Goal: Communication & Community: Ask a question

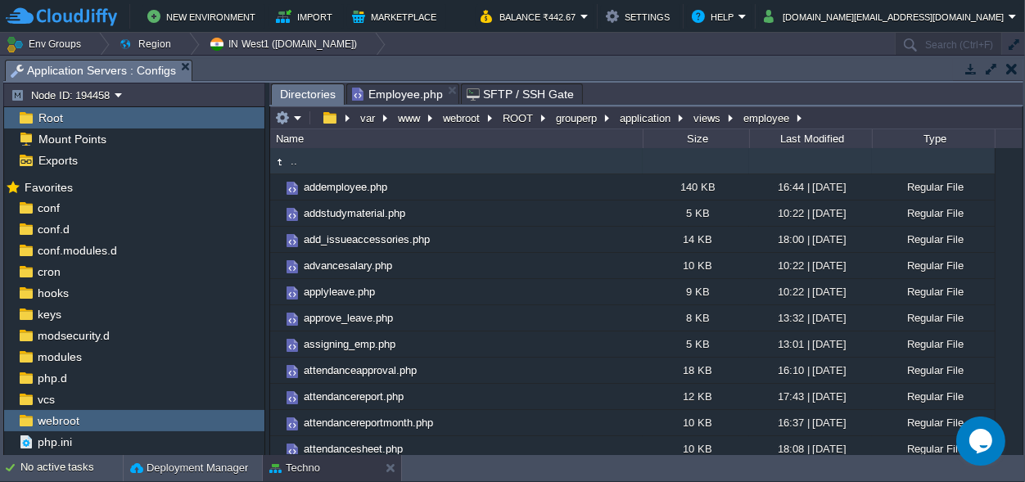
scroll to position [76, 0]
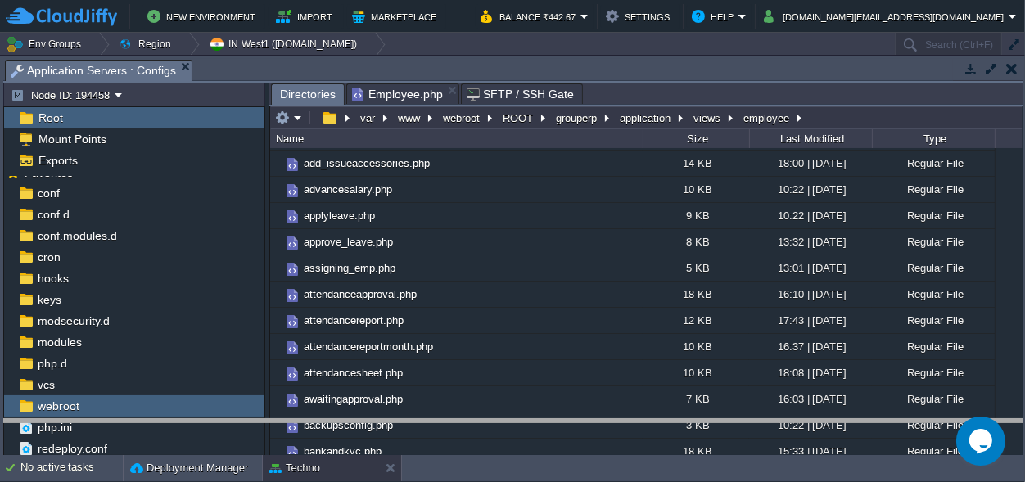
drag, startPoint x: 459, startPoint y: 67, endPoint x: 458, endPoint y: 485, distance: 418.3
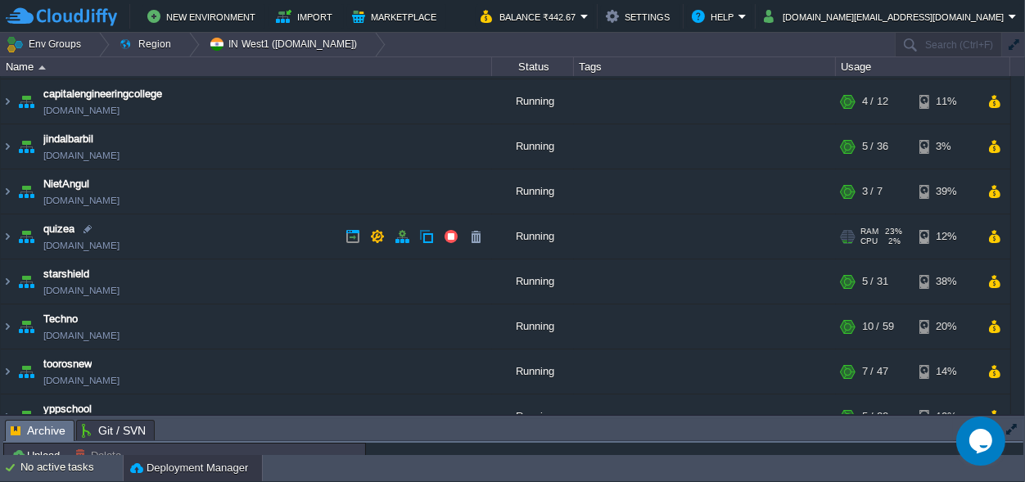
scroll to position [65, 0]
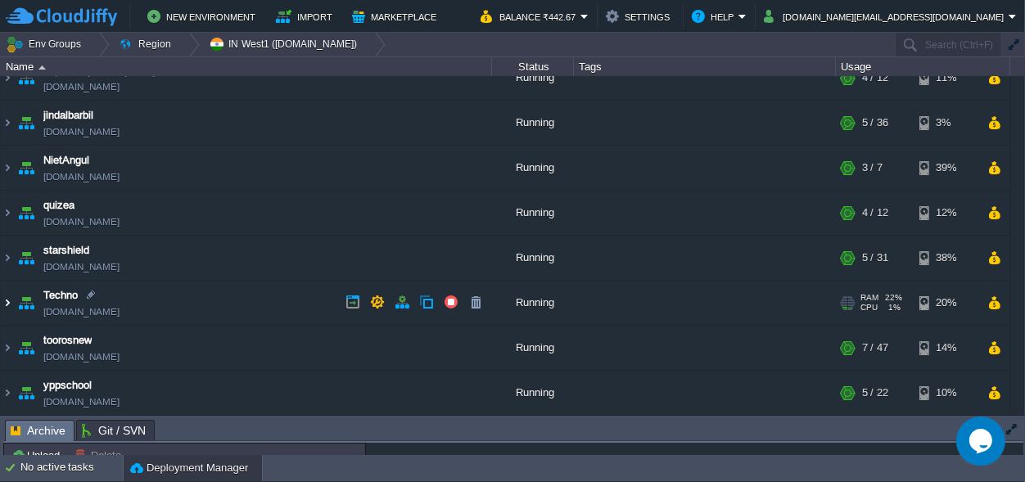
click at [7, 299] on img at bounding box center [7, 303] width 13 height 44
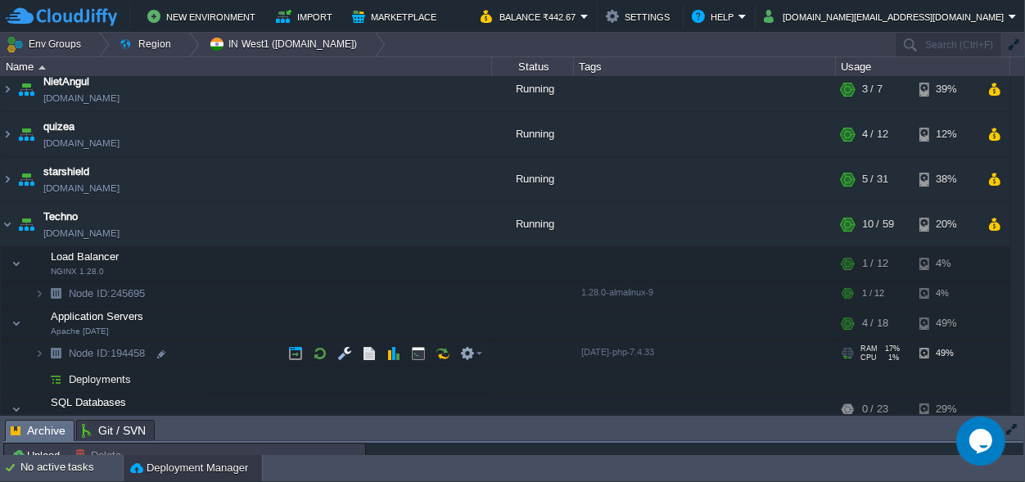
scroll to position [296, 0]
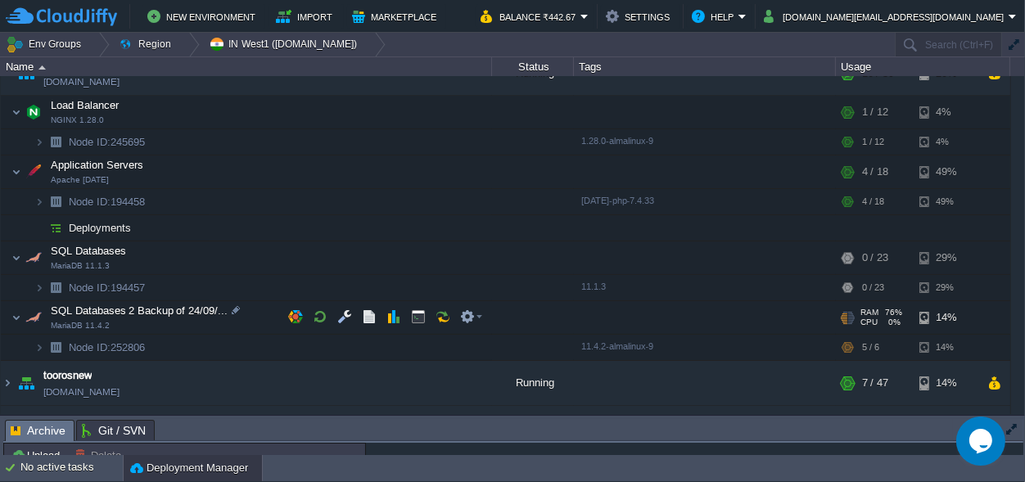
click at [9, 318] on span at bounding box center [6, 317] width 11 height 12
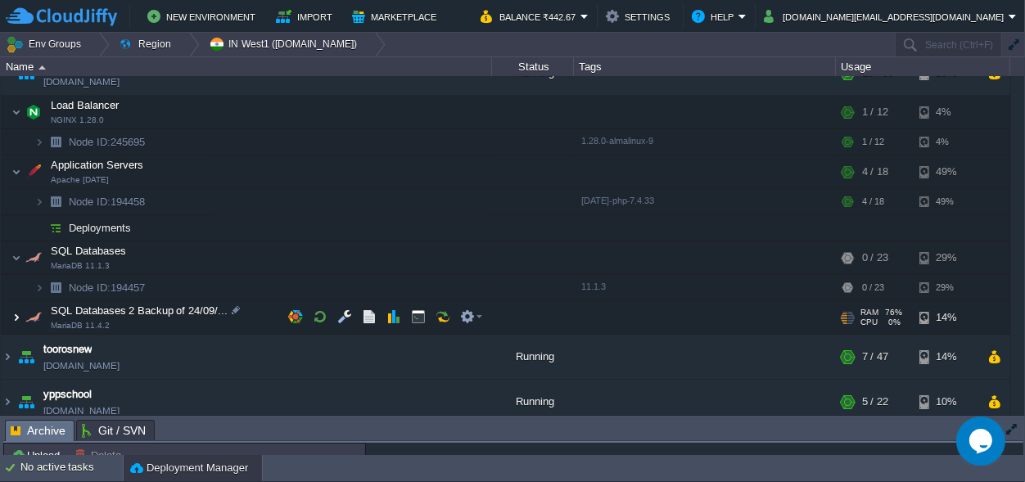
click at [18, 320] on img at bounding box center [16, 317] width 10 height 33
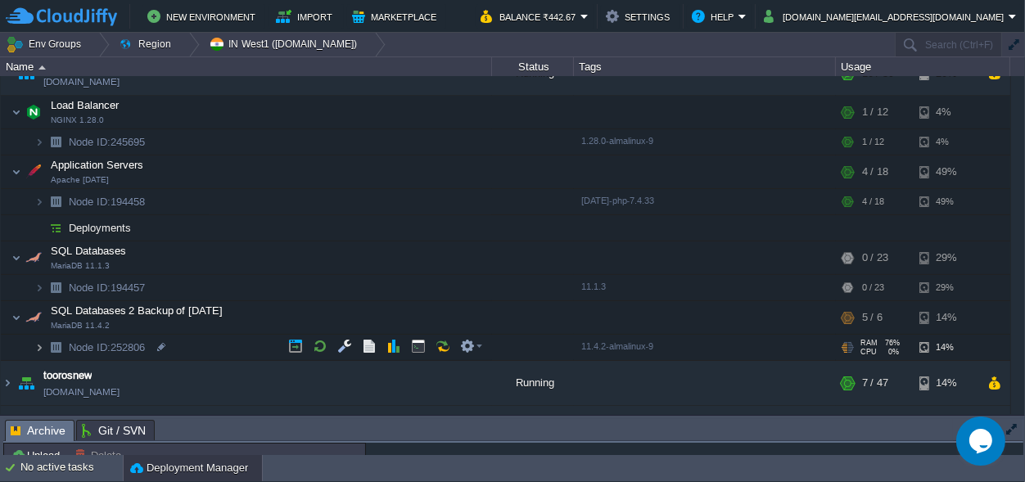
click at [35, 348] on img at bounding box center [39, 347] width 10 height 25
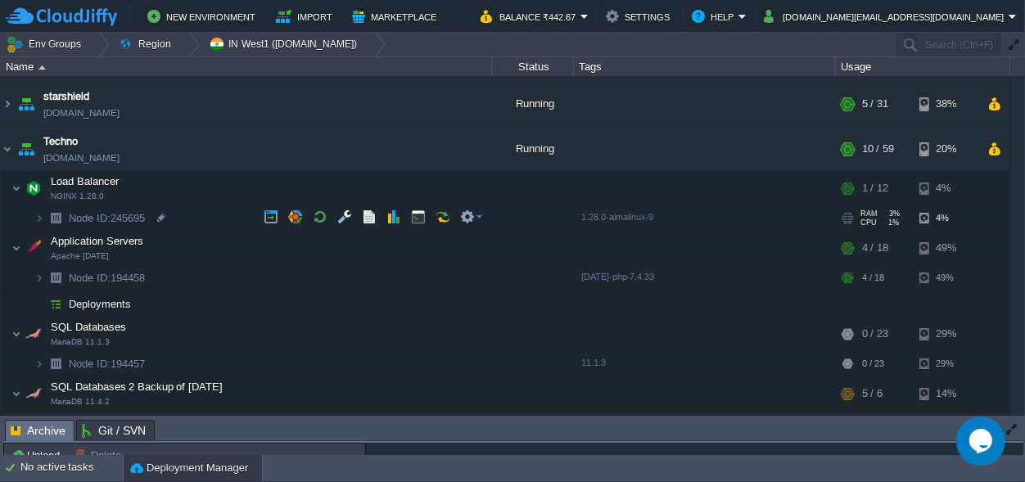
scroll to position [219, 0]
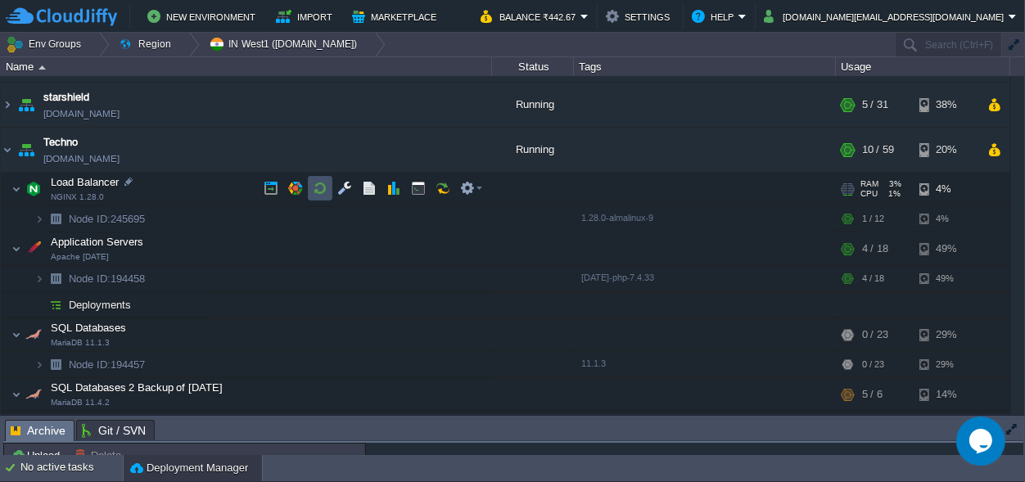
click at [322, 192] on button "button" at bounding box center [320, 188] width 15 height 15
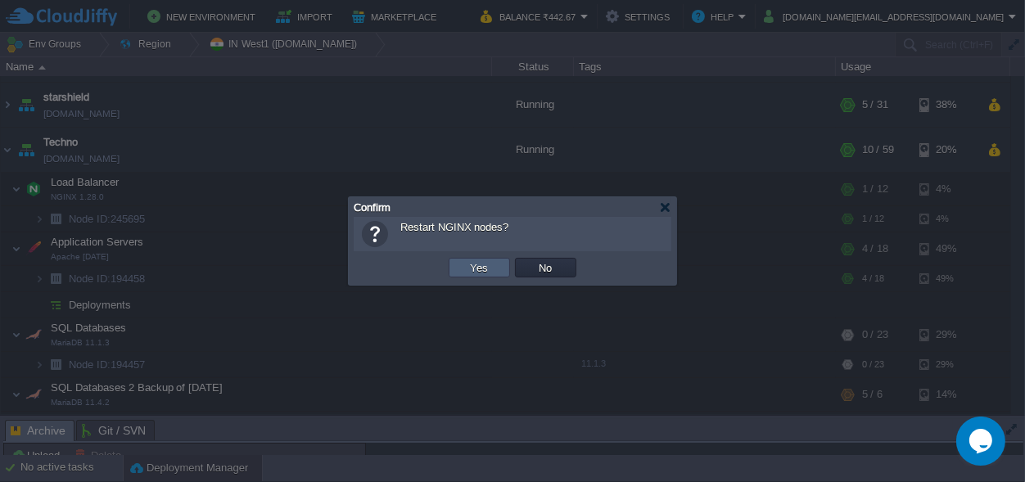
click at [471, 268] on button "Yes" at bounding box center [480, 267] width 28 height 15
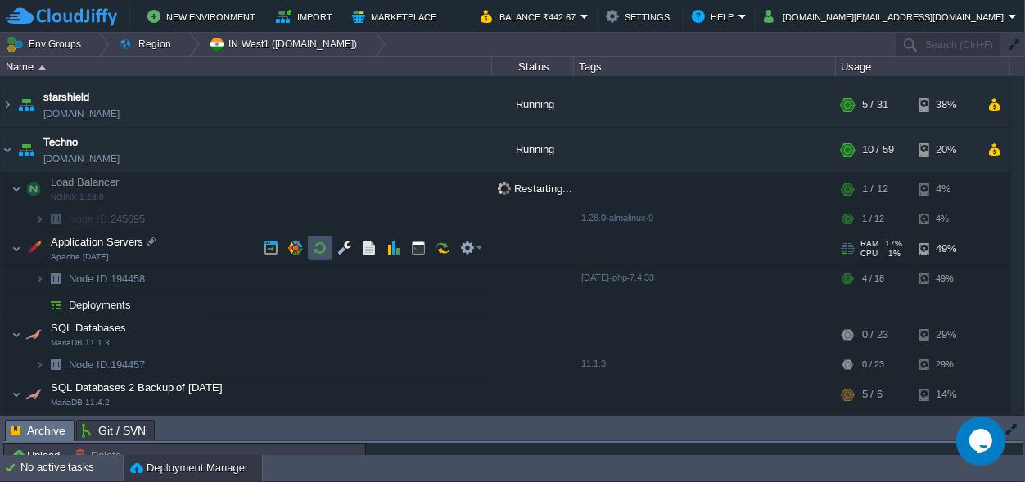
click at [314, 248] on button "button" at bounding box center [320, 248] width 15 height 15
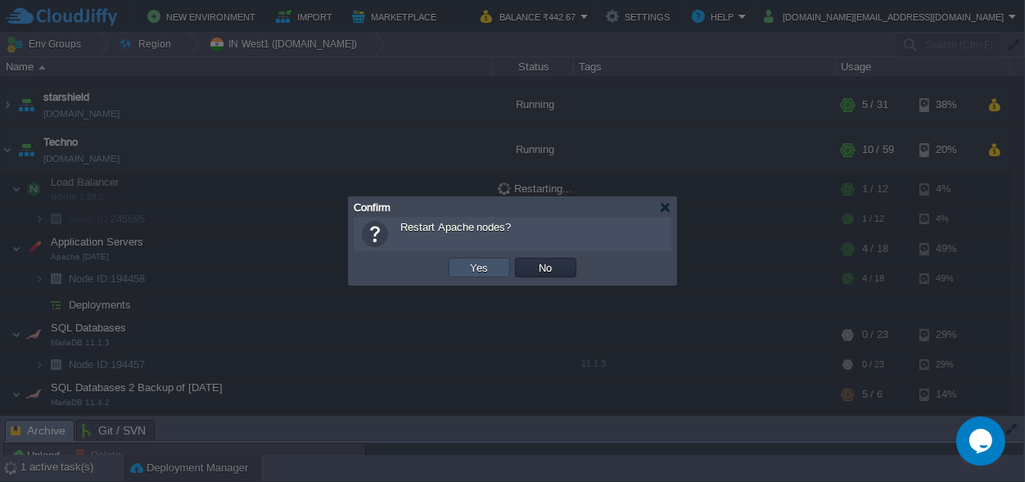
click at [488, 267] on button "Yes" at bounding box center [480, 267] width 28 height 15
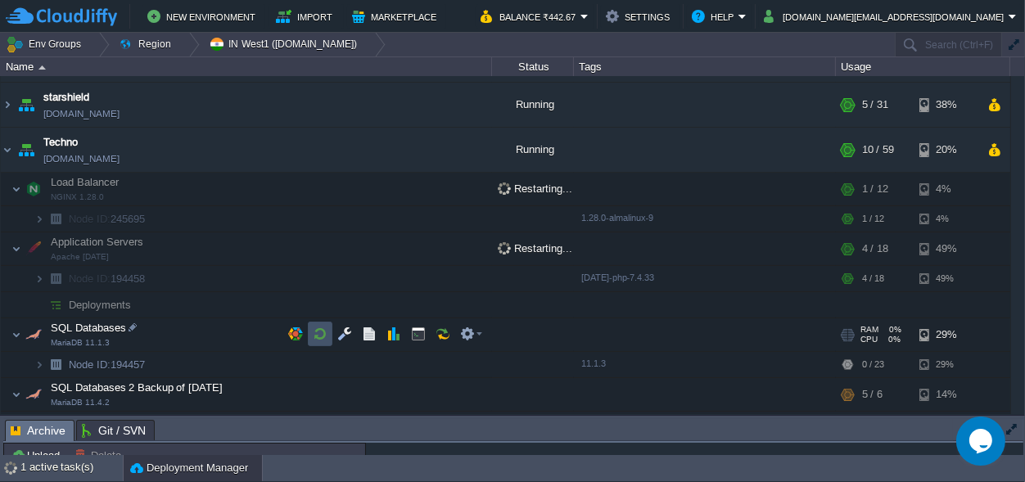
click at [327, 329] on button "button" at bounding box center [320, 334] width 15 height 15
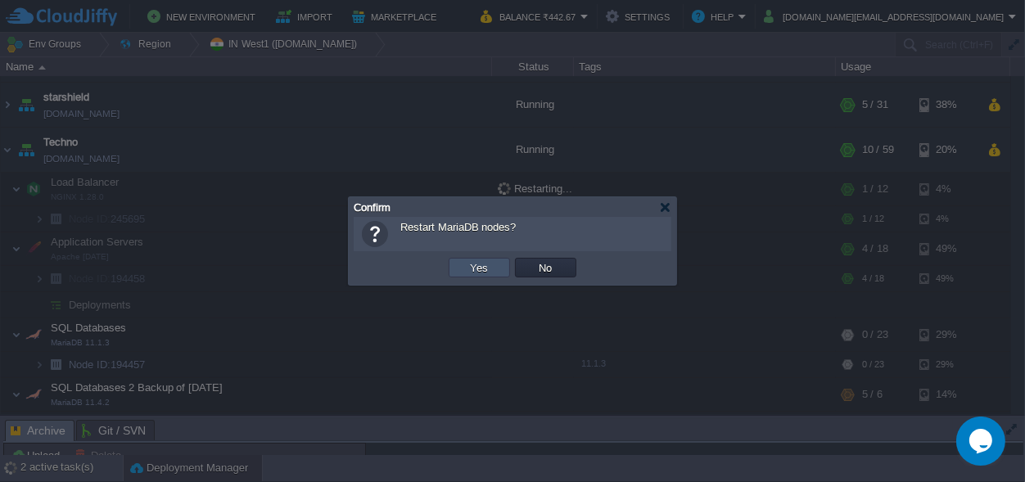
click at [467, 274] on button "Yes" at bounding box center [480, 267] width 28 height 15
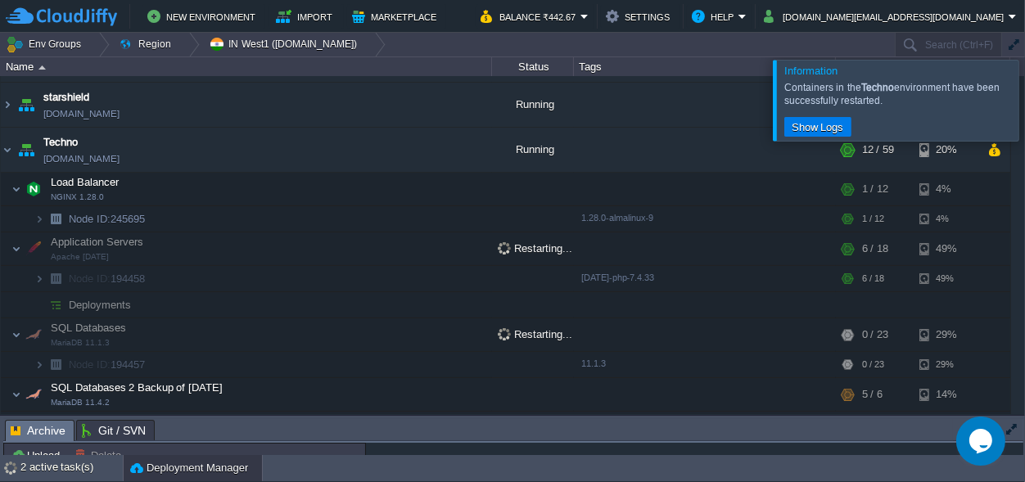
click at [1024, 103] on div at bounding box center [1044, 100] width 0 height 80
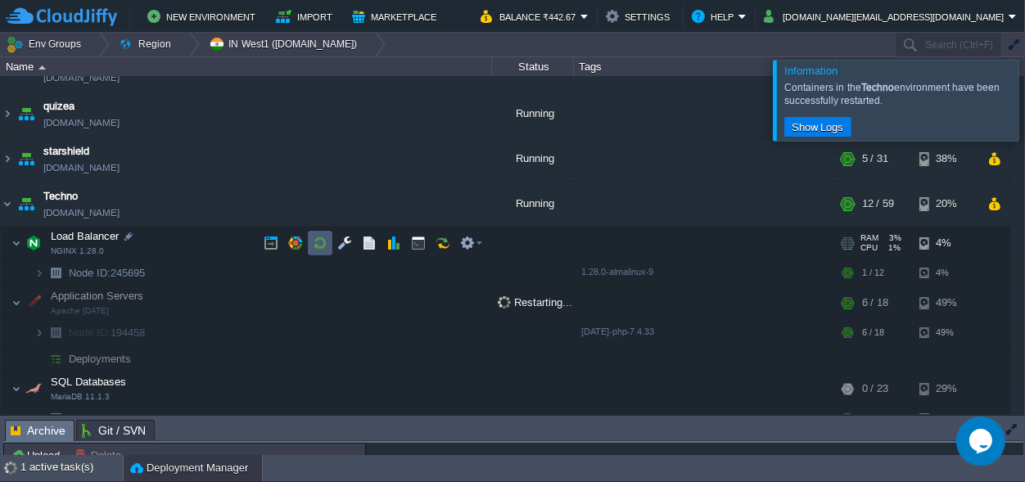
scroll to position [142, 0]
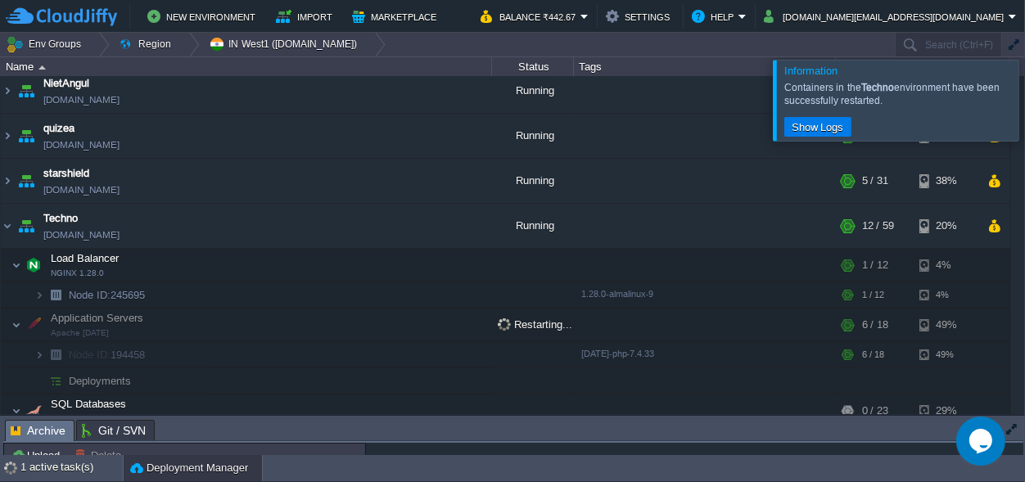
click at [1024, 93] on div at bounding box center [1044, 100] width 0 height 80
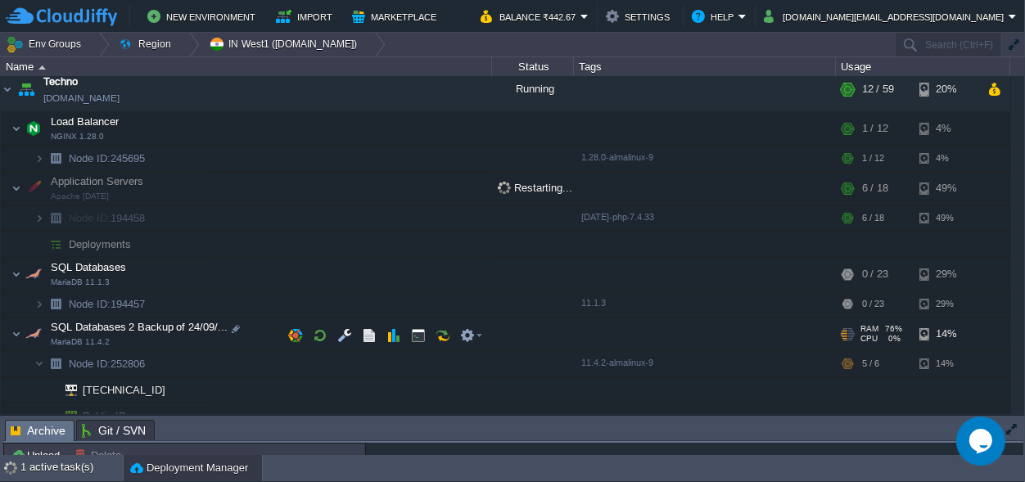
scroll to position [296, 0]
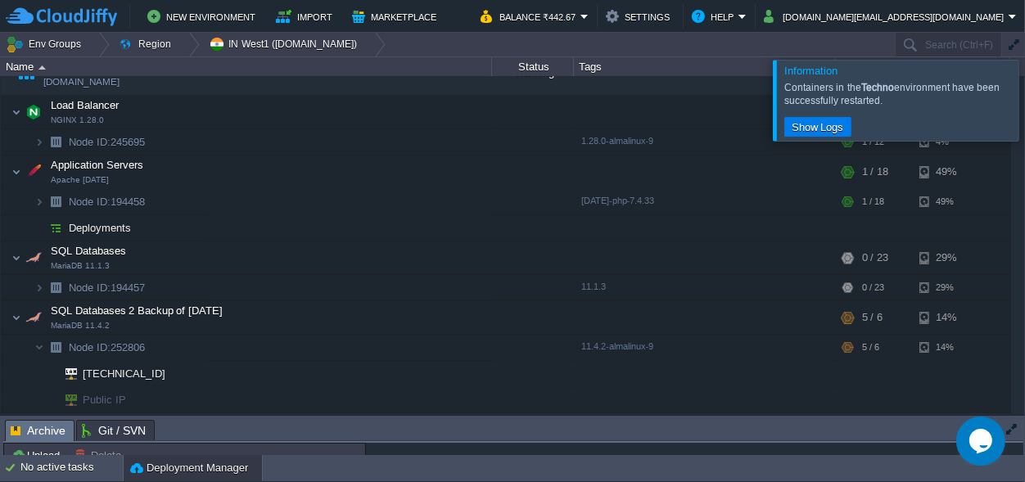
click at [977, 454] on button "Opens Chat This icon Opens the chat window." at bounding box center [979, 440] width 49 height 49
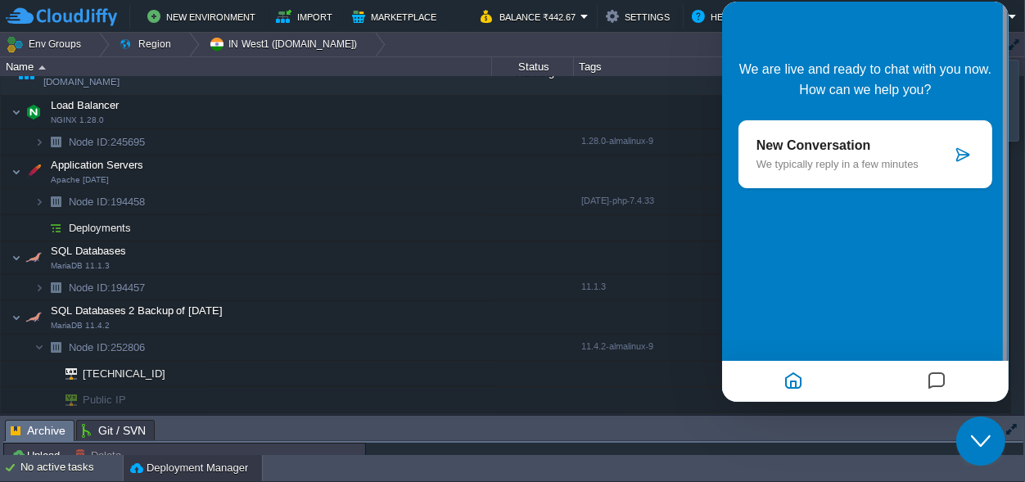
click at [845, 165] on p "We typically reply in a few minutes" at bounding box center [853, 164] width 195 height 12
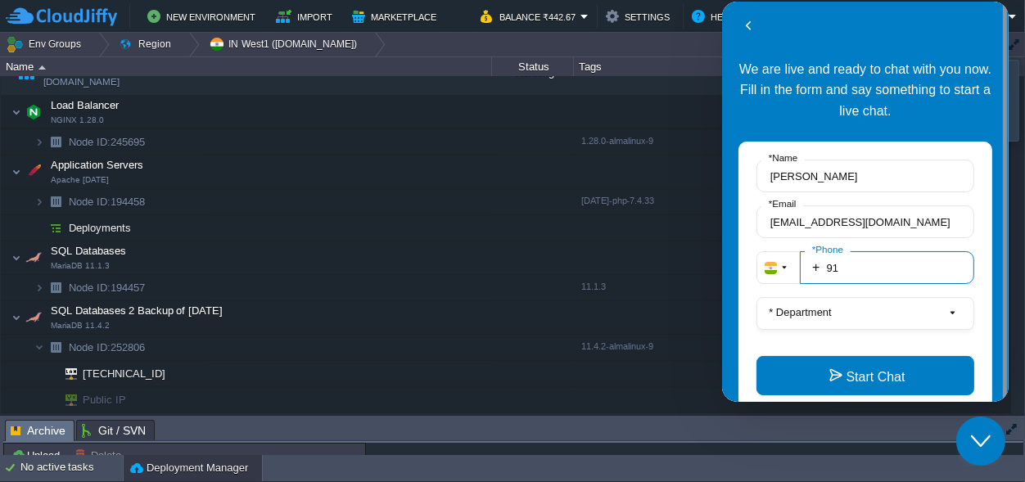
click at [886, 271] on input "91" at bounding box center [886, 267] width 174 height 33
type input "916370646301"
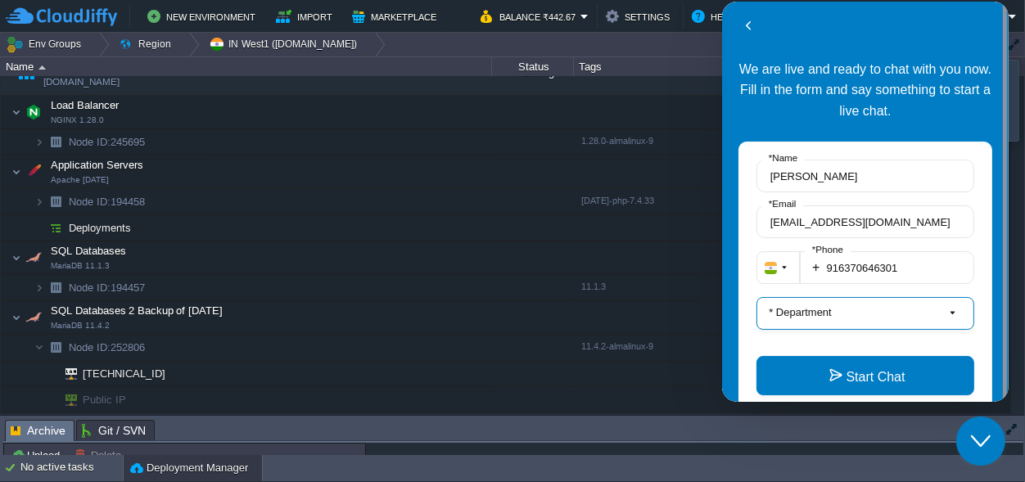
click at [917, 314] on button "* Department" at bounding box center [865, 313] width 218 height 33
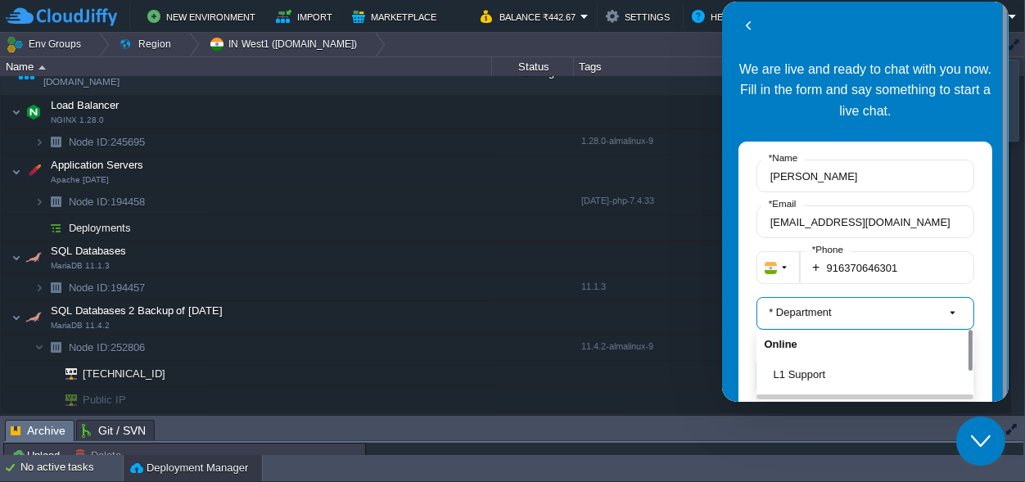
scroll to position [46, 0]
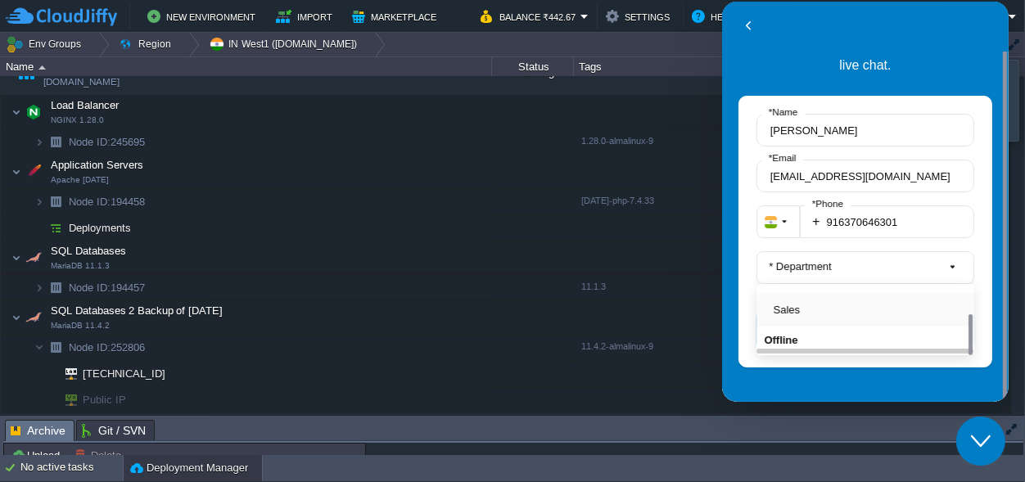
click at [820, 302] on button "Sales" at bounding box center [869, 309] width 193 height 17
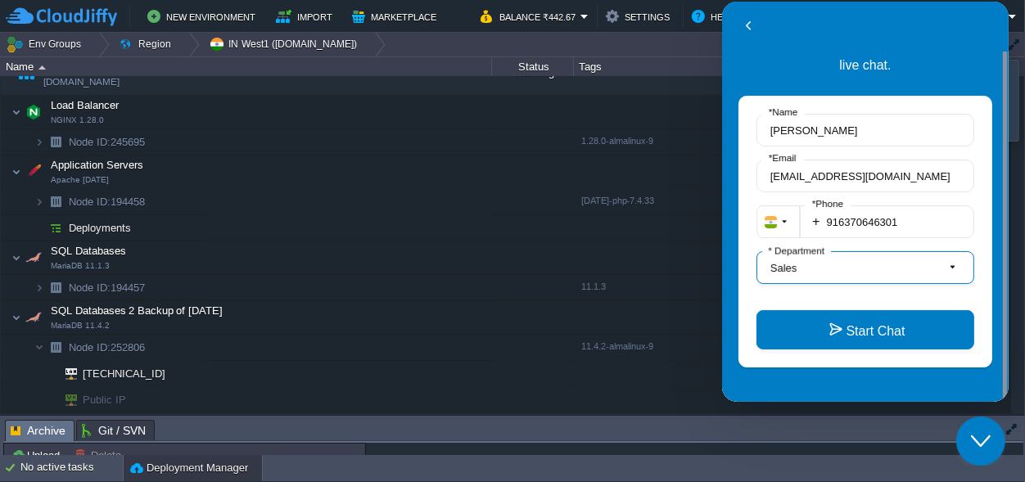
click at [811, 268] on span "Sales" at bounding box center [858, 267] width 178 height 17
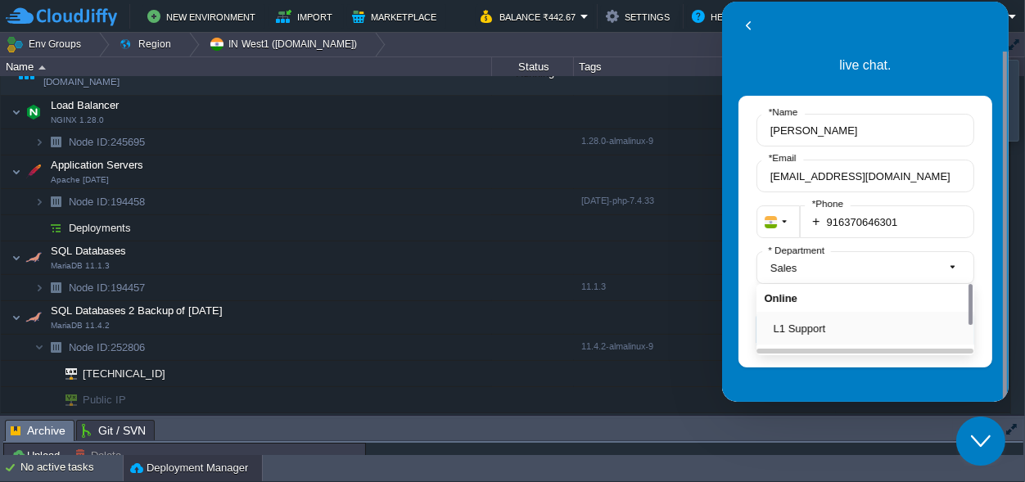
click at [807, 324] on button "L1 Support" at bounding box center [869, 328] width 193 height 17
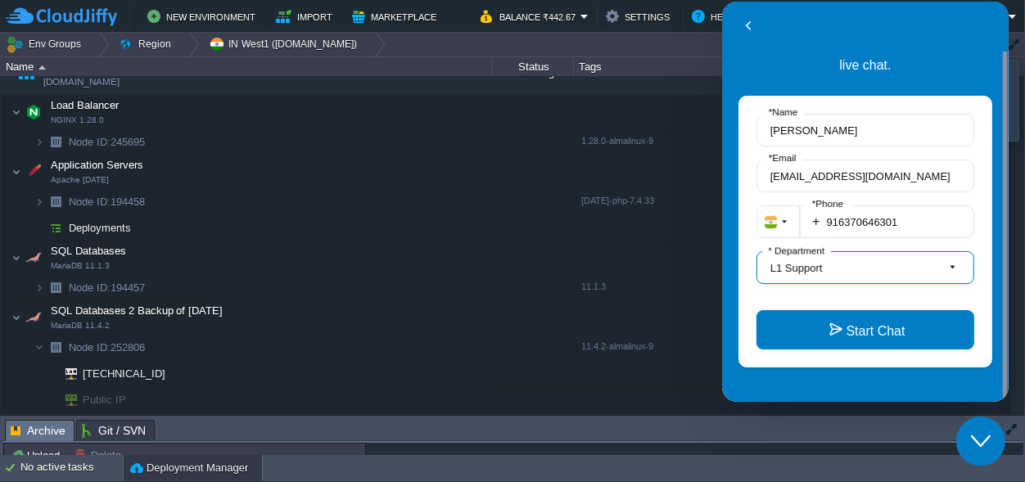
click at [945, 260] on span "L1 Support" at bounding box center [858, 267] width 178 height 17
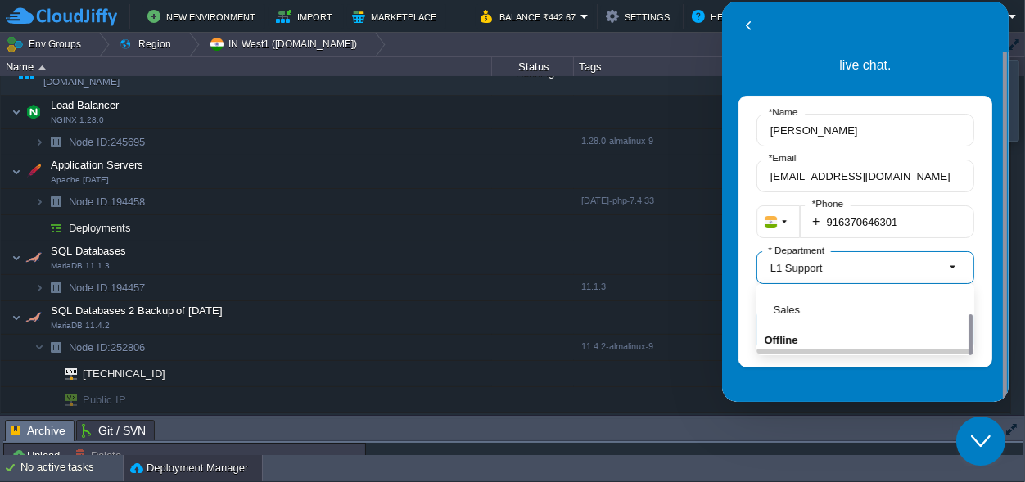
scroll to position [0, 0]
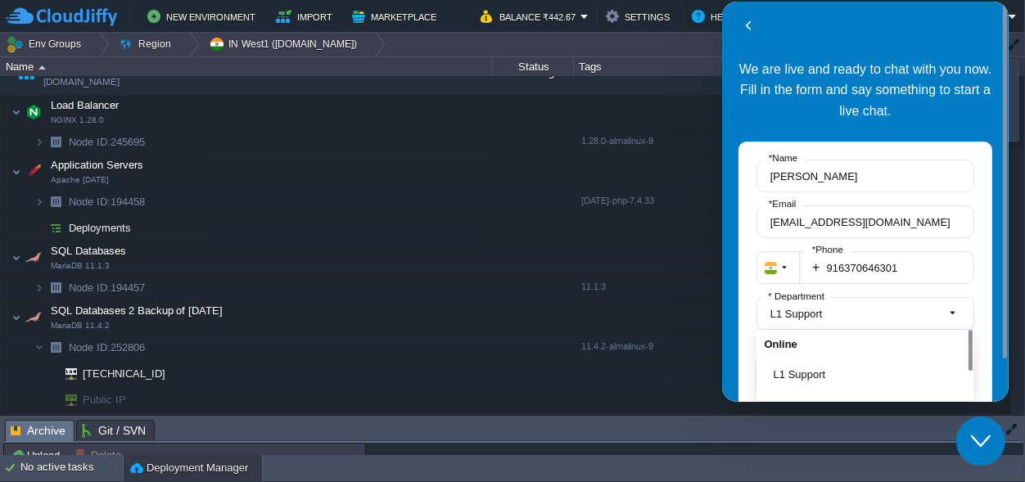
click at [741, 287] on div "Jyotiprakash * Name jyotiprakashmohanta30@gmail.com * Email + 916370646301 * Ph…" at bounding box center [865, 278] width 254 height 272
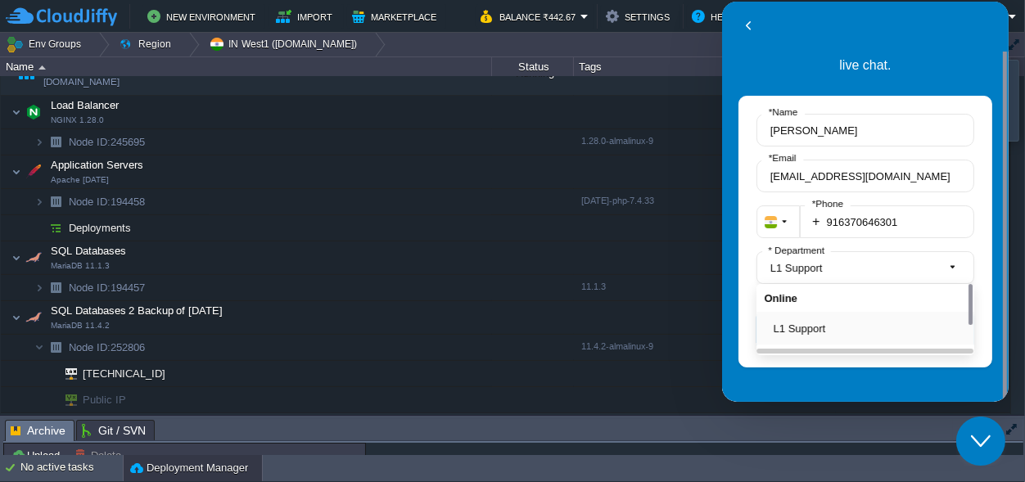
click at [832, 330] on button "L1 Support" at bounding box center [869, 328] width 193 height 17
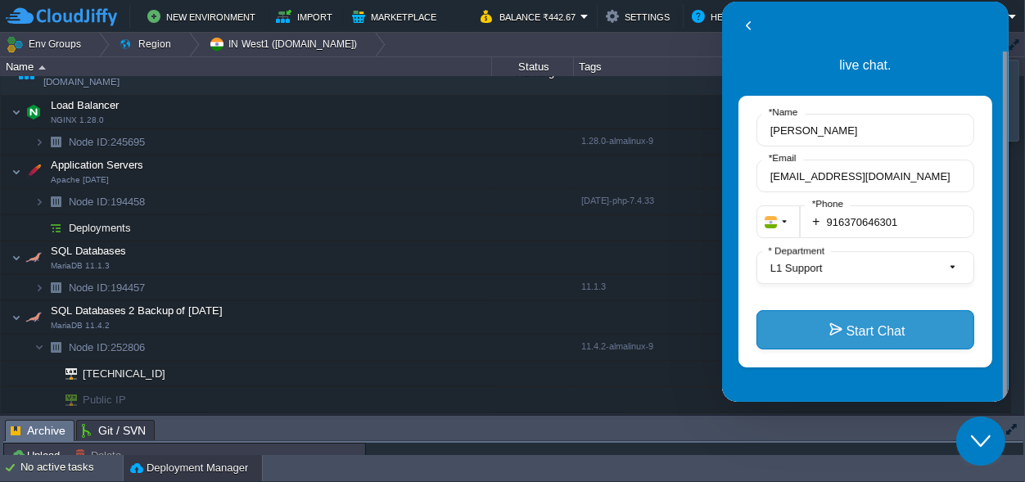
click at [865, 326] on button "Start Chat" at bounding box center [865, 329] width 218 height 39
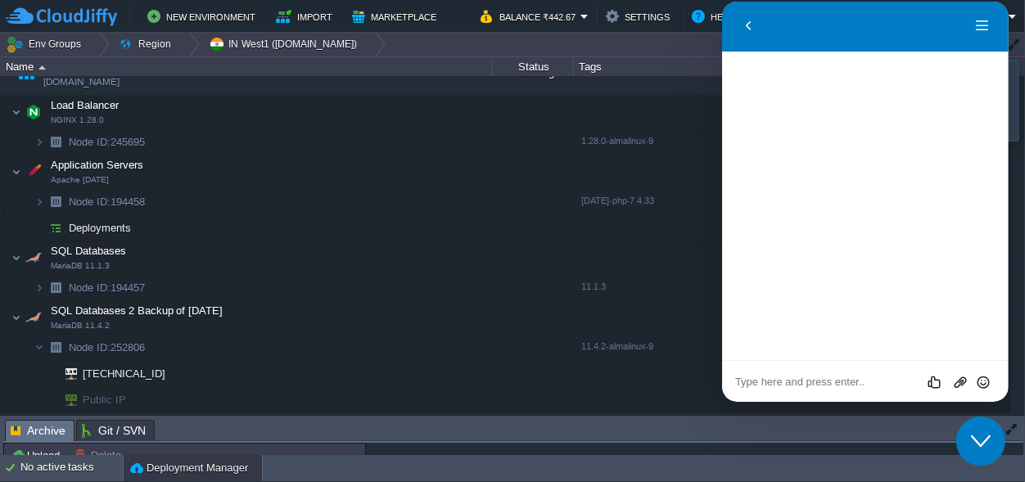
scroll to position [0, 0]
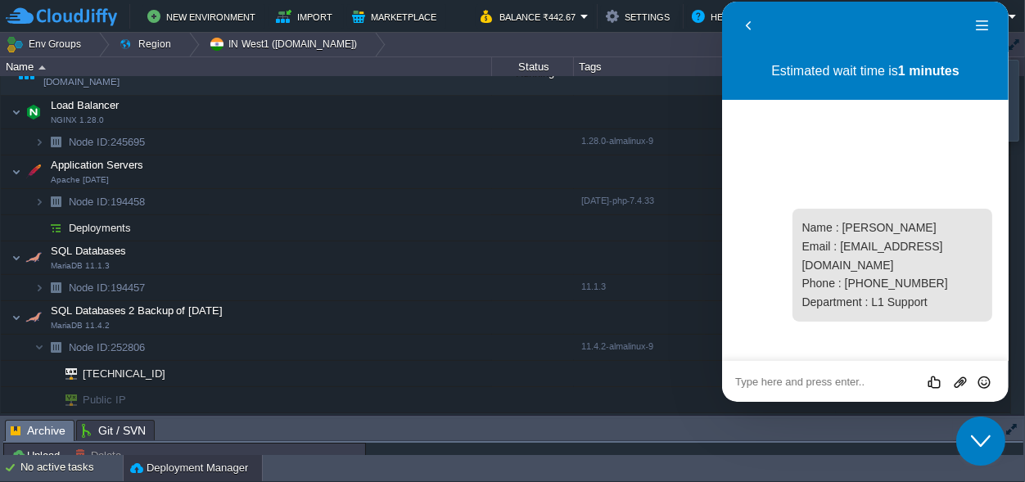
click at [813, 386] on textarea at bounding box center [864, 382] width 260 height 13
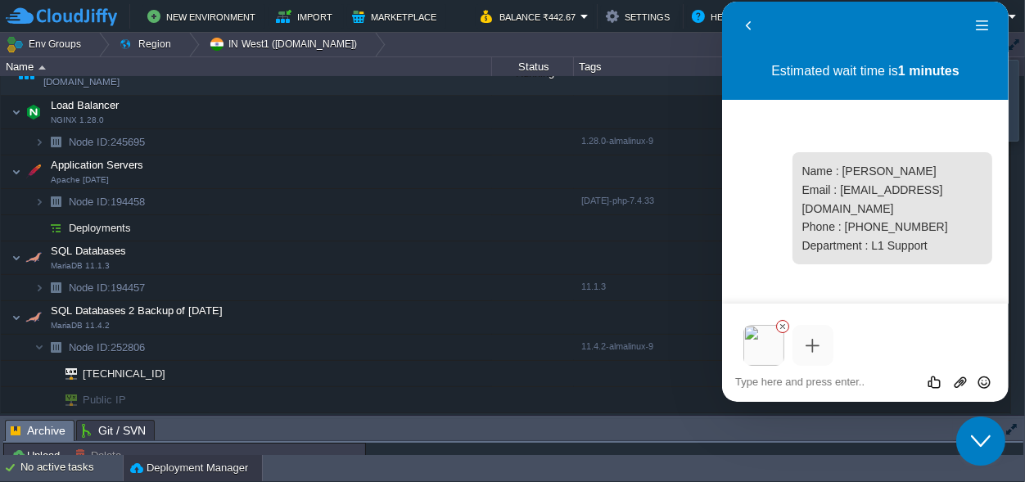
click at [789, 377] on textarea at bounding box center [864, 382] width 260 height 13
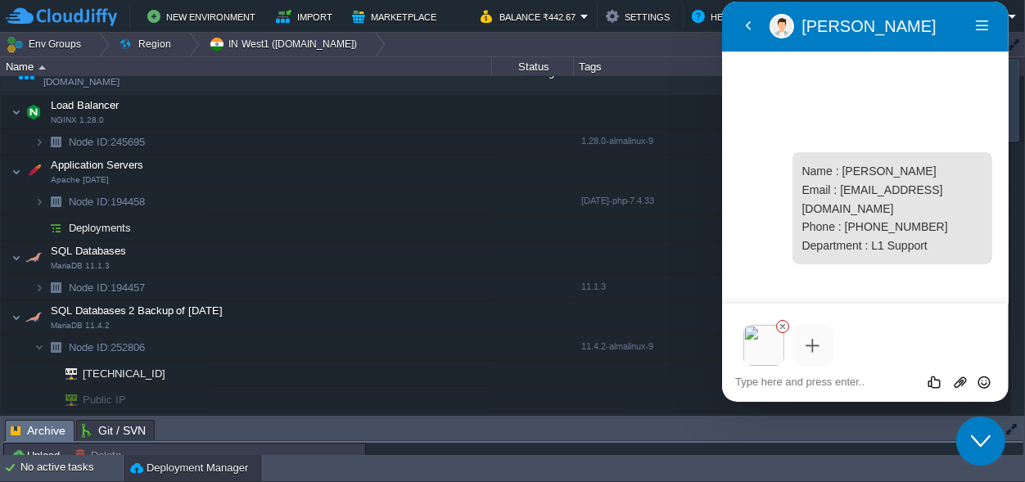
click at [828, 383] on textarea at bounding box center [864, 382] width 260 height 13
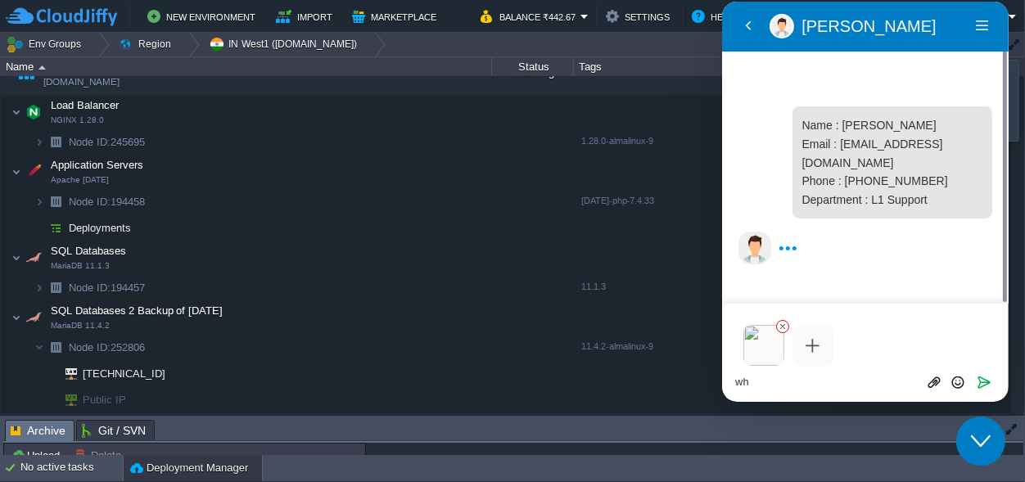
type textarea "w"
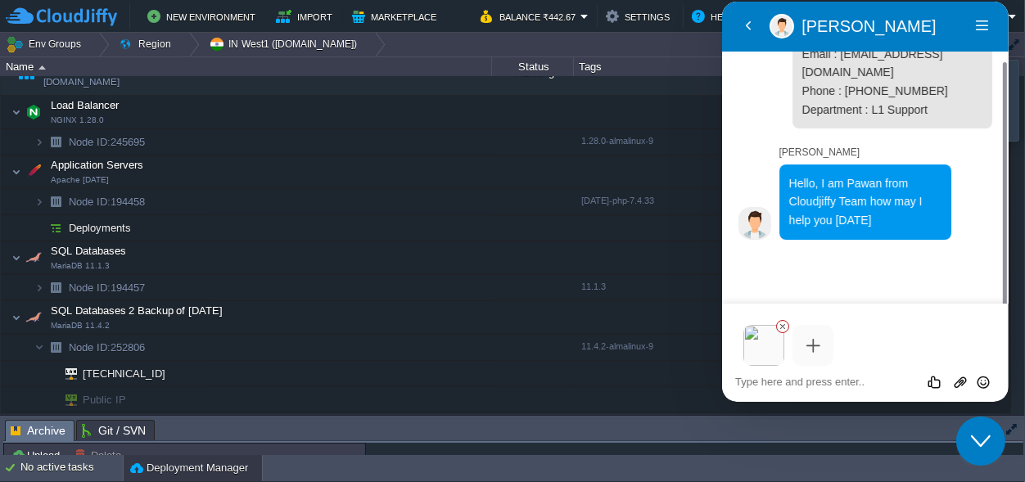
scroll to position [18, 0]
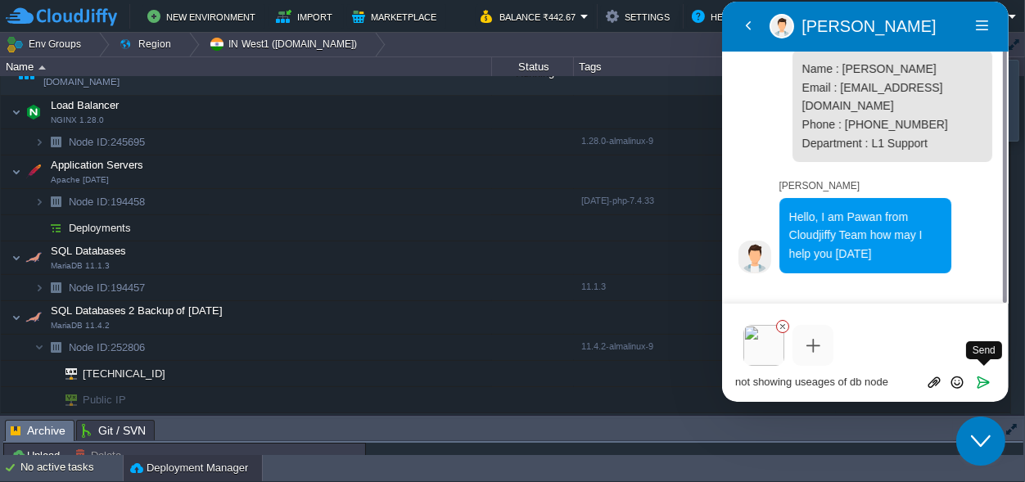
type textarea "not showing useages of db node"
click at [980, 374] on button "Send" at bounding box center [983, 382] width 24 height 16
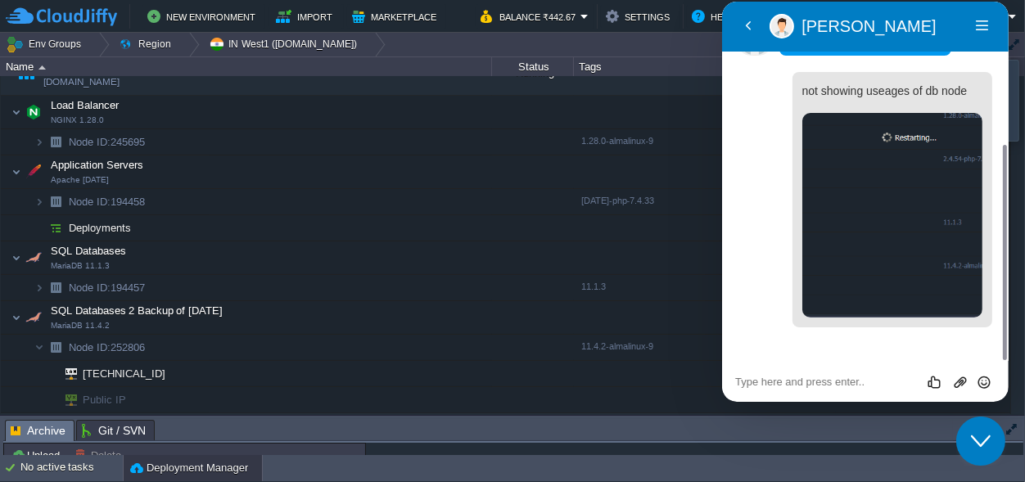
scroll to position [233, 0]
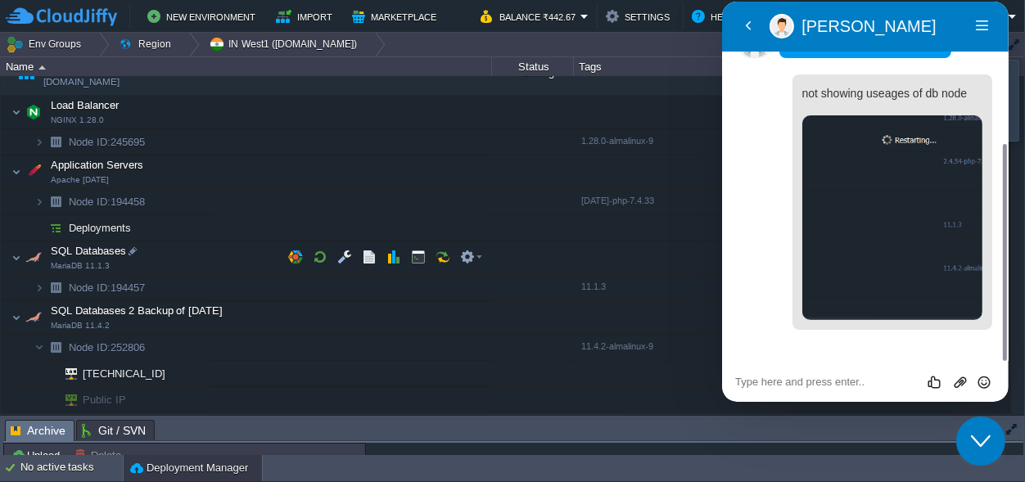
click at [688, 244] on div at bounding box center [705, 257] width 262 height 33
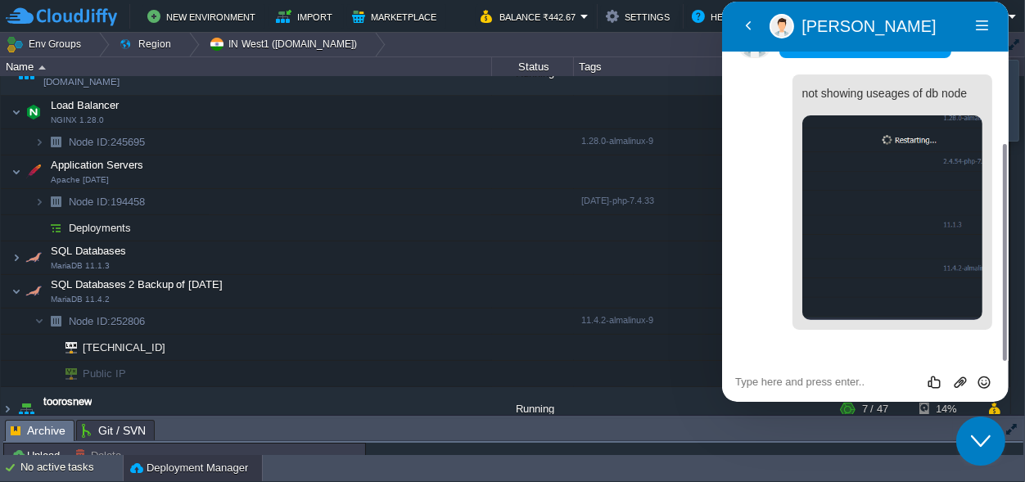
click at [975, 449] on icon "Close Chat This icon closes the chat window." at bounding box center [980, 441] width 20 height 20
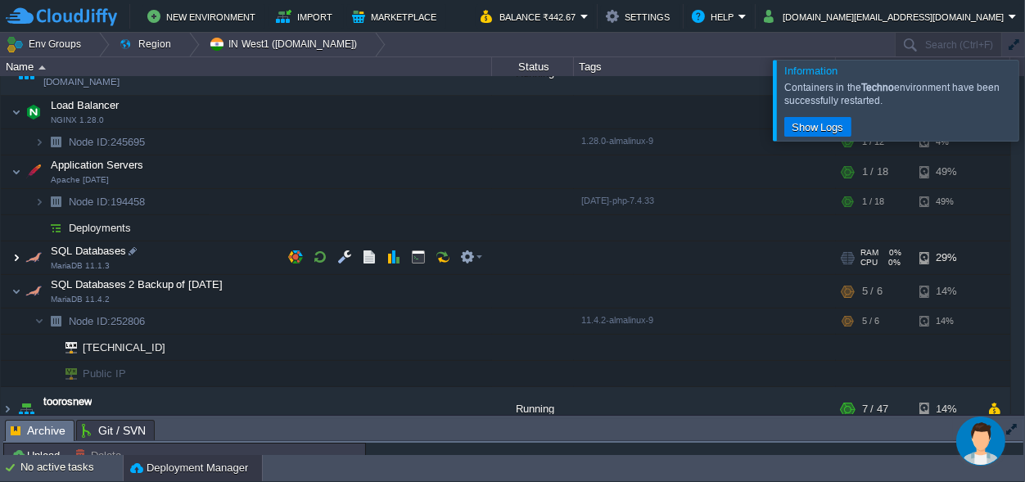
click at [13, 255] on img at bounding box center [16, 257] width 10 height 33
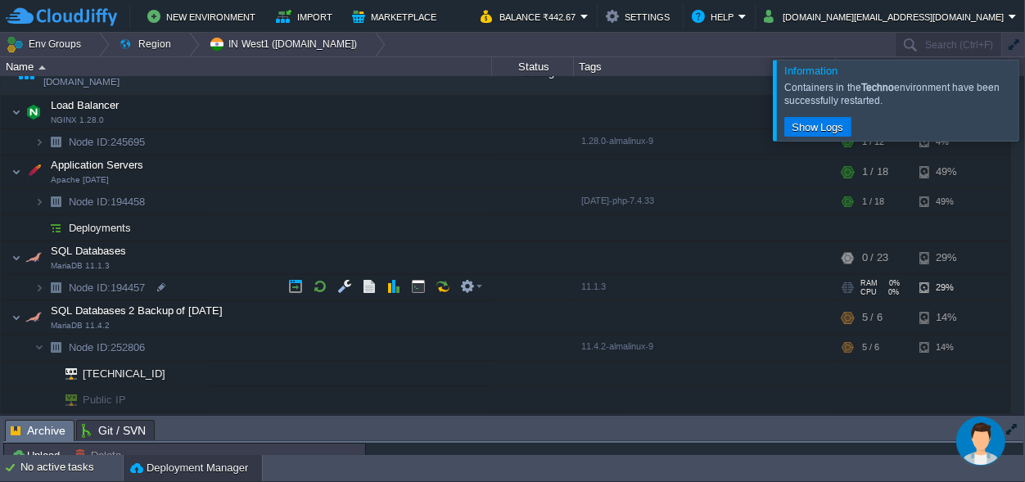
click at [132, 286] on span "Node ID: 194457" at bounding box center [107, 288] width 80 height 14
click at [133, 286] on span "Node ID: 194457" at bounding box center [107, 288] width 80 height 14
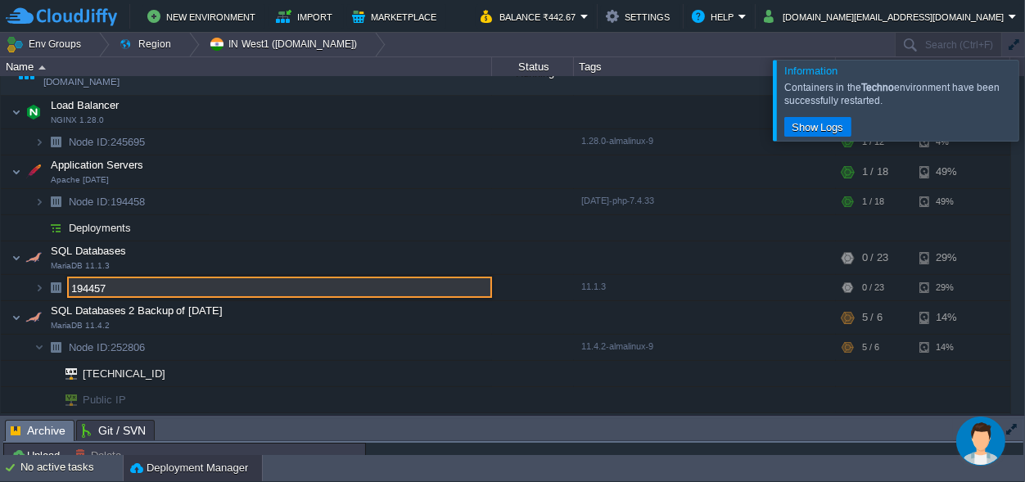
click at [1024, 93] on div at bounding box center [1044, 100] width 0 height 80
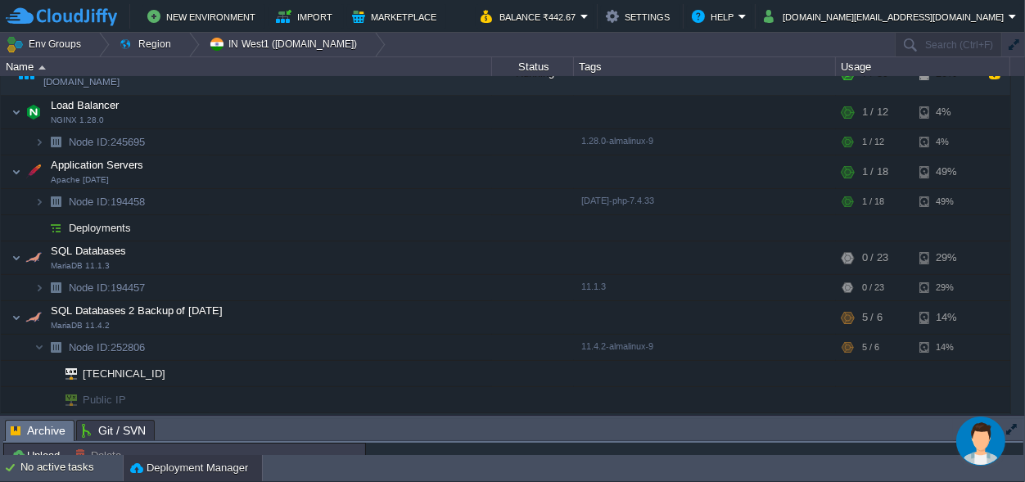
drag, startPoint x: 975, startPoint y: 431, endPoint x: 1956, endPoint y: 832, distance: 1059.5
click at [975, 431] on img "Chat widget" at bounding box center [979, 440] width 49 height 49
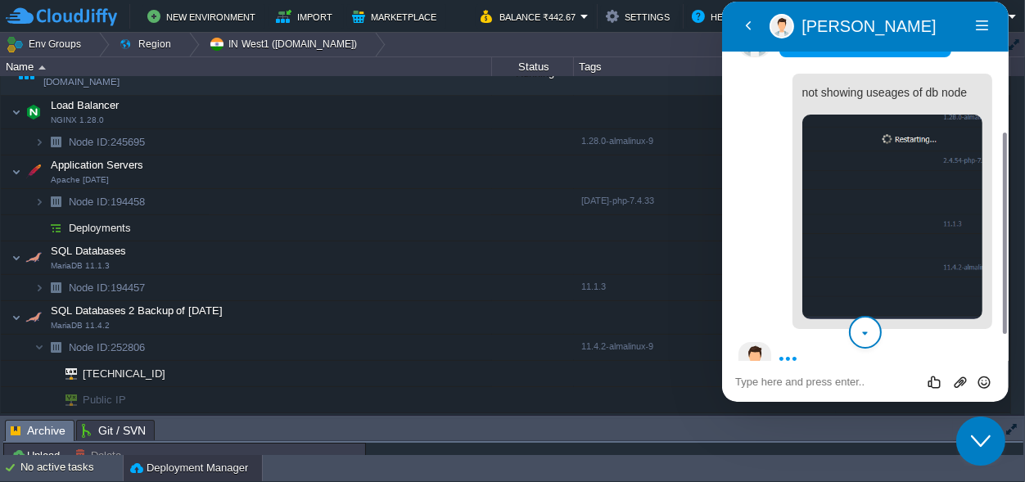
click at [801, 372] on div "Rate this chat Upload File Insert emoji" at bounding box center [864, 381] width 287 height 41
click at [802, 381] on textarea at bounding box center [864, 382] width 260 height 13
paste textarea "194457"
click at [735, 377] on textarea "194457" at bounding box center [864, 382] width 260 height 13
type textarea "node 194457"
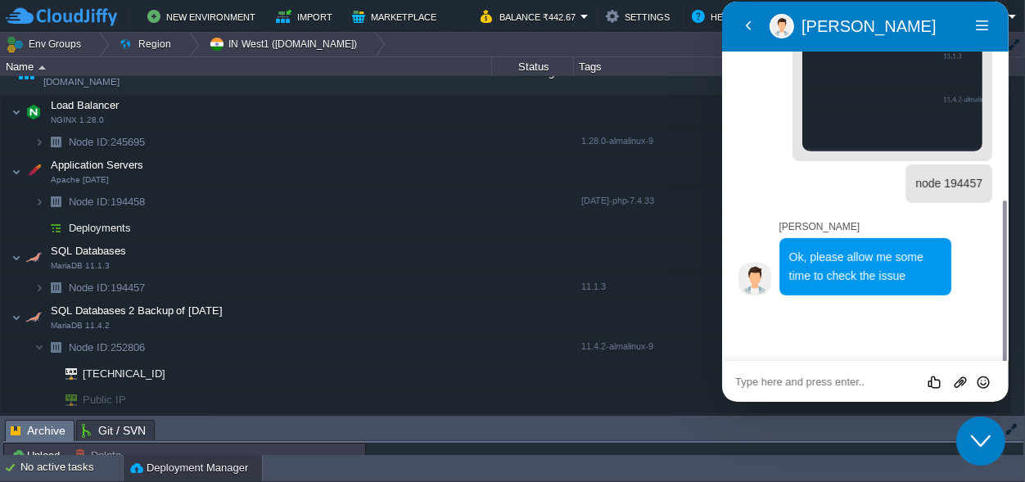
scroll to position [368, 0]
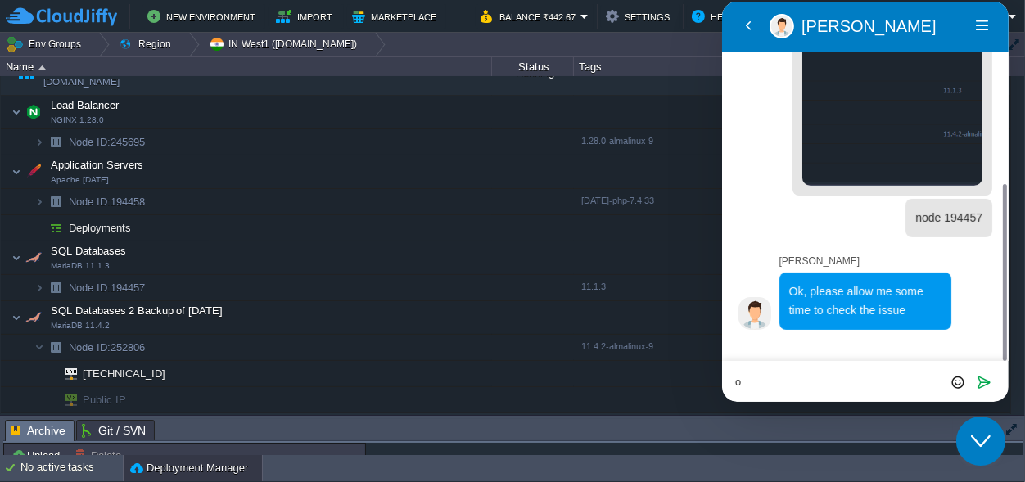
type textarea "ok"
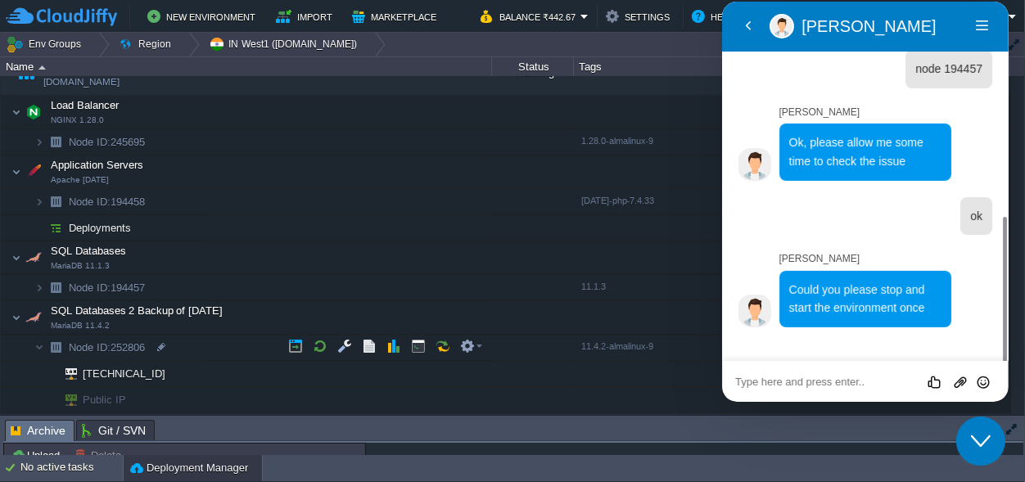
scroll to position [513, 0]
